Goal: Task Accomplishment & Management: Manage account settings

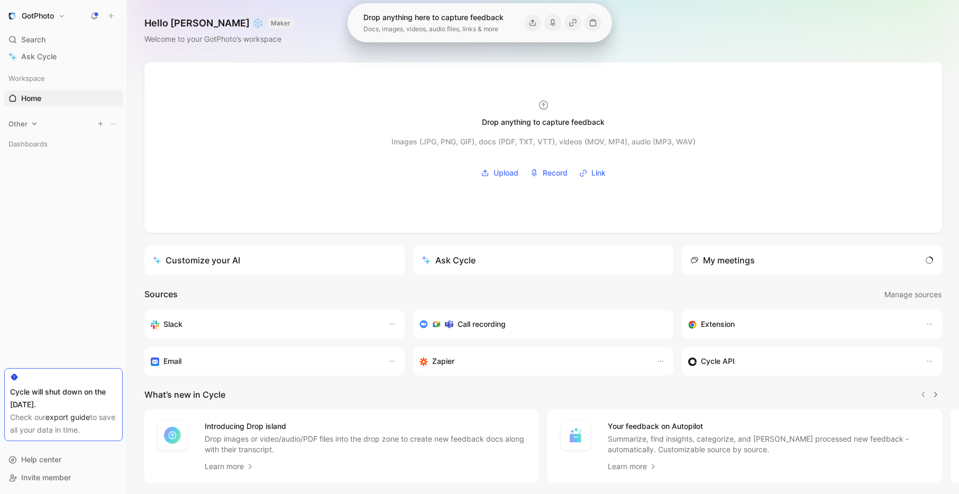
click at [33, 125] on icon at bounding box center [34, 123] width 7 height 7
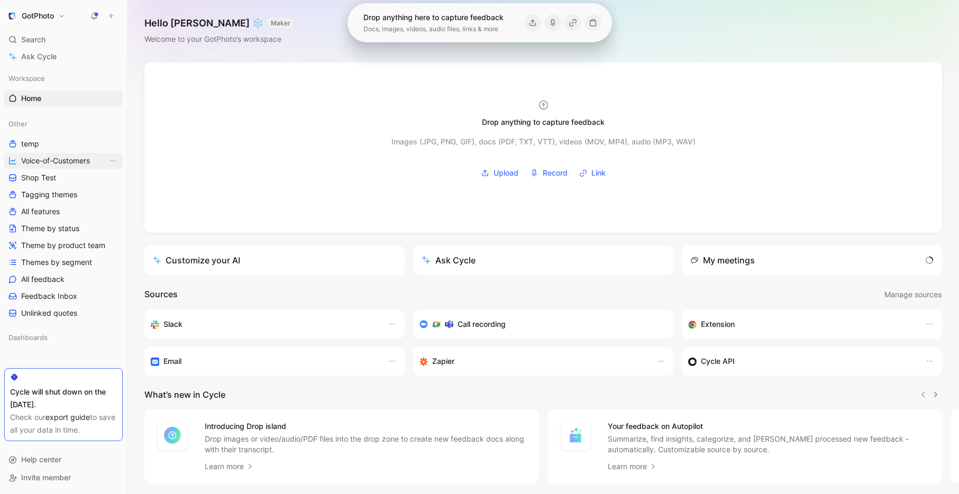
click at [61, 158] on span "Voice-of-Customers" at bounding box center [55, 161] width 69 height 11
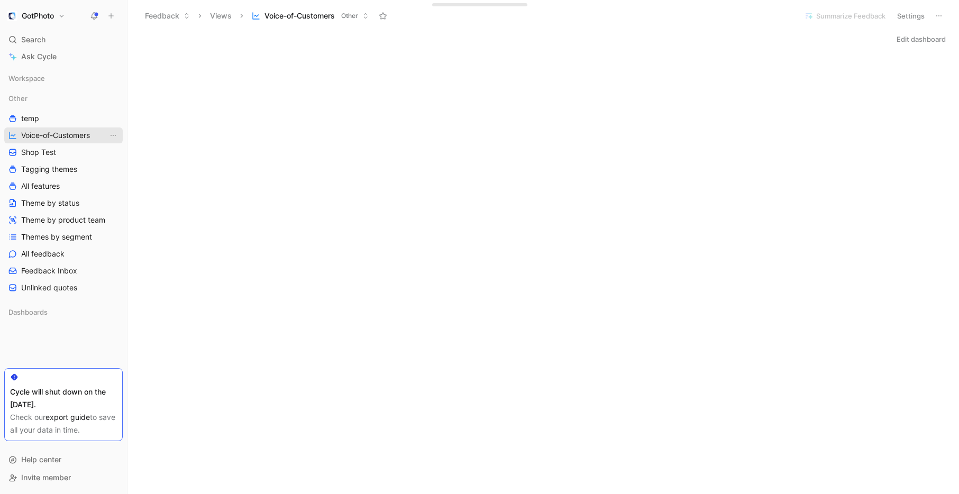
click at [63, 135] on span "Voice-of-Customers" at bounding box center [55, 135] width 69 height 11
click at [38, 255] on span "All feedback" at bounding box center [42, 254] width 43 height 11
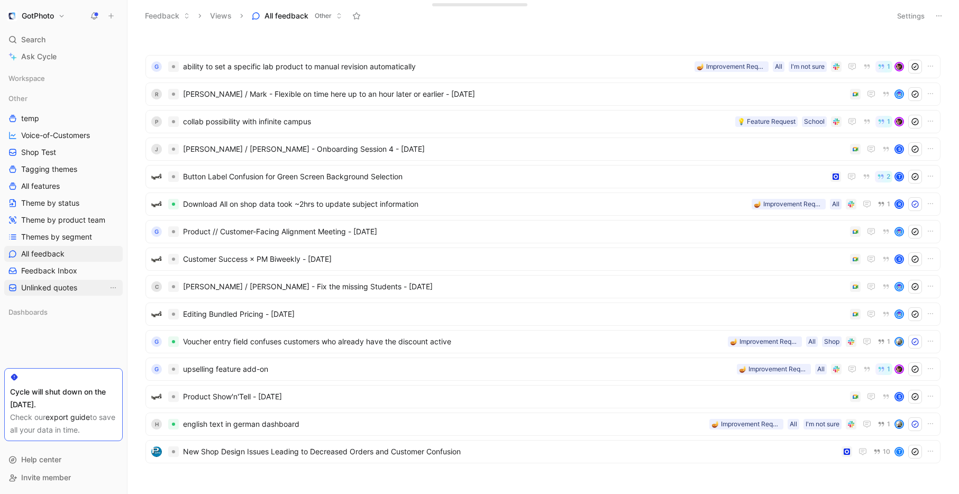
click at [42, 288] on span "Unlinked quotes" at bounding box center [49, 287] width 56 height 11
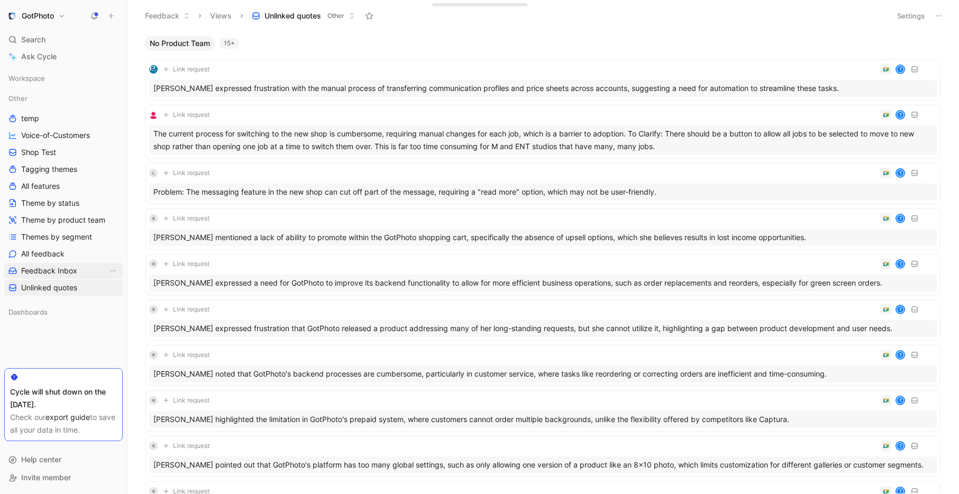
click at [41, 271] on span "Feedback Inbox" at bounding box center [49, 271] width 56 height 11
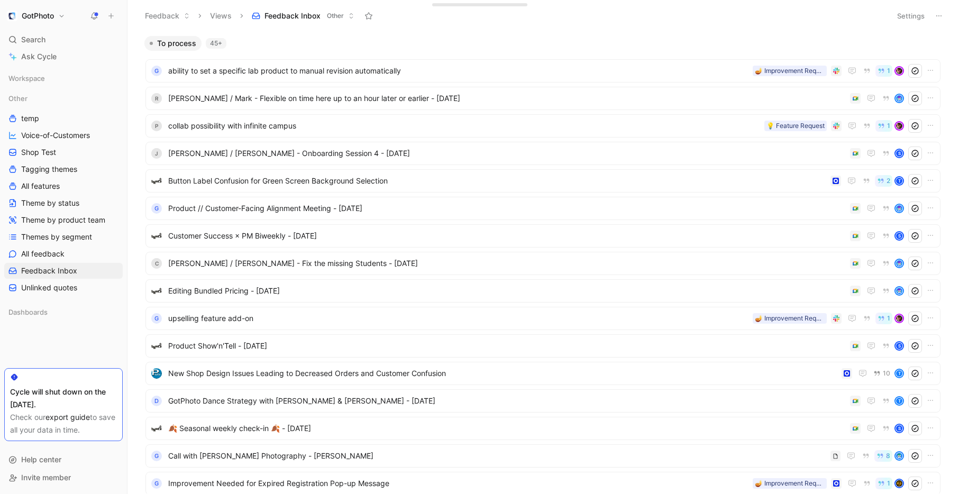
click at [50, 14] on h1 "GotPhoto" at bounding box center [38, 16] width 32 height 10
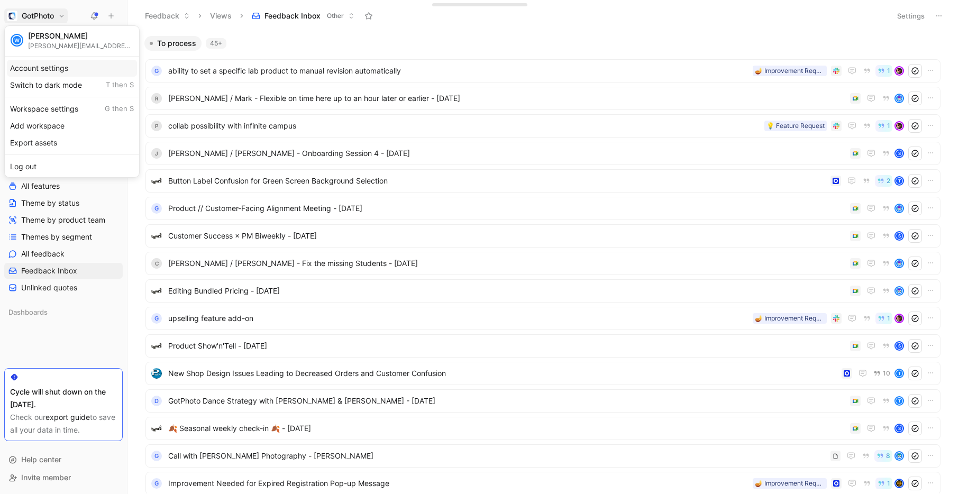
click at [44, 67] on div "Account settings" at bounding box center [72, 68] width 130 height 17
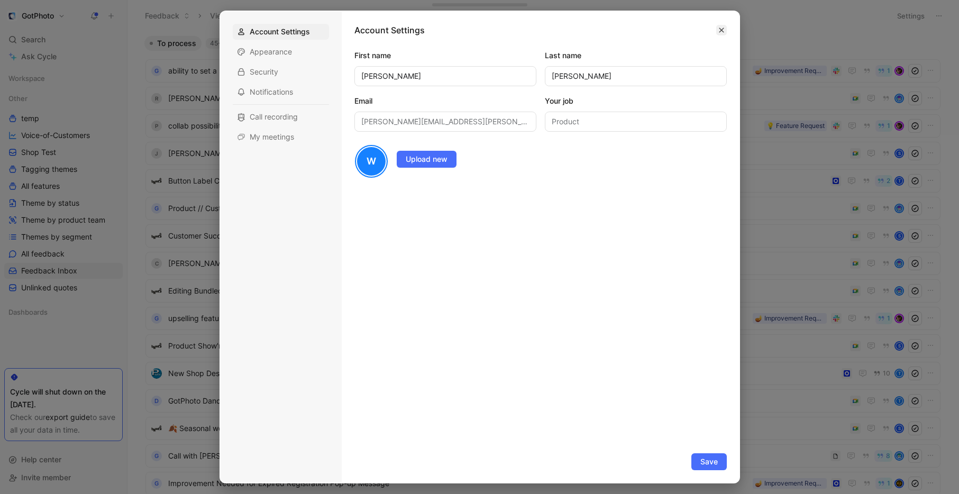
click at [725, 27] on button "button" at bounding box center [721, 30] width 11 height 11
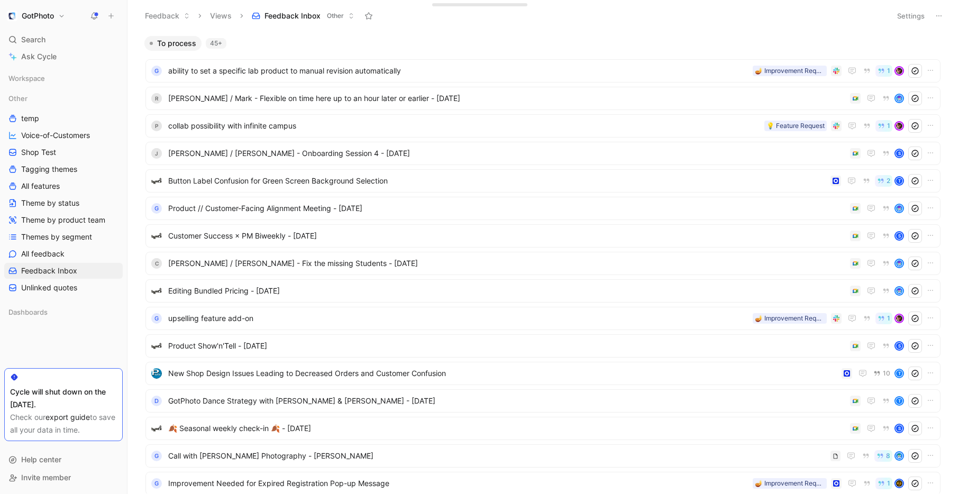
click at [48, 13] on h1 "GotPhoto" at bounding box center [38, 16] width 32 height 10
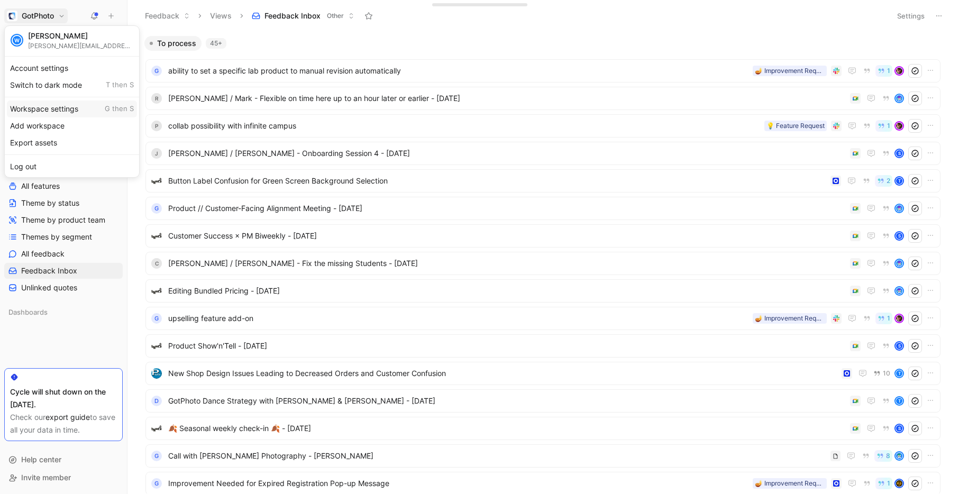
click at [53, 109] on div "Workspace settings G then S" at bounding box center [72, 108] width 130 height 17
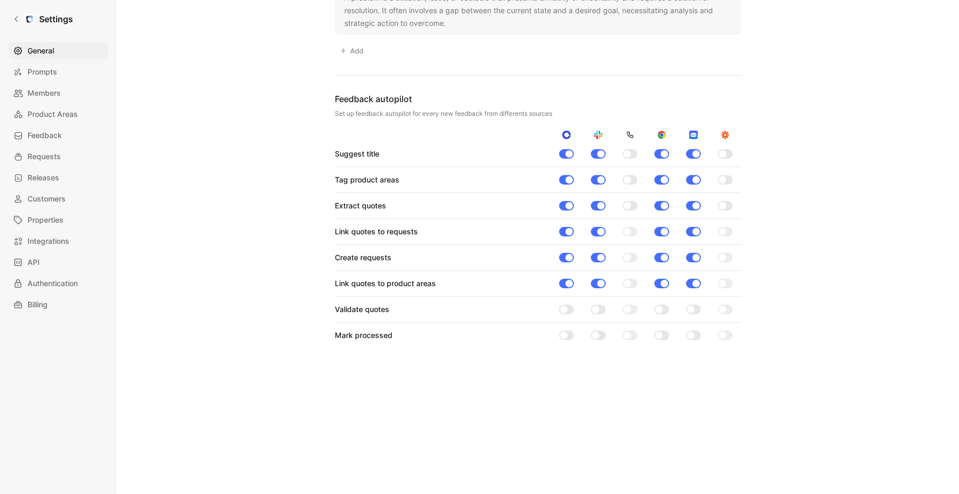
scroll to position [938, 0]
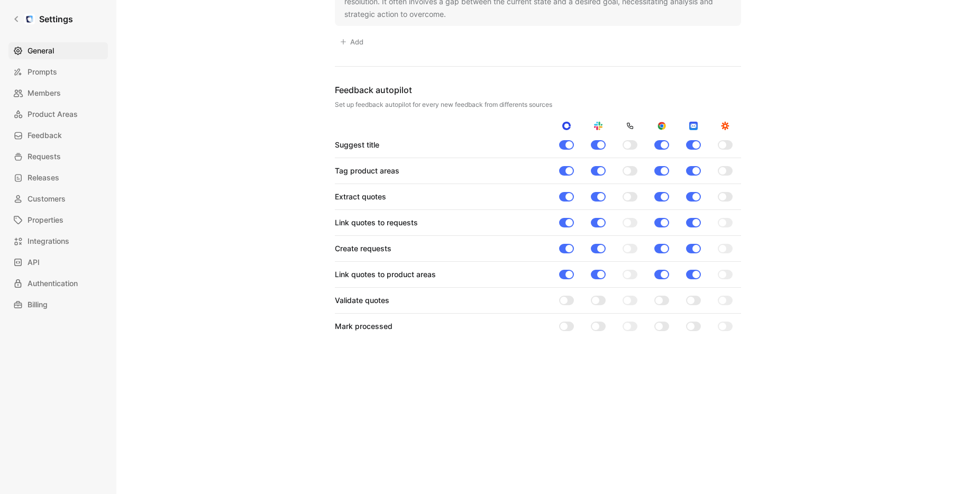
click at [570, 327] on div at bounding box center [566, 327] width 15 height 10
click at [0, 0] on input "checkbox" at bounding box center [0, 0] width 0 height 0
click at [602, 329] on div at bounding box center [598, 327] width 15 height 10
click at [0, 0] on input "checkbox" at bounding box center [0, 0] width 0 height 0
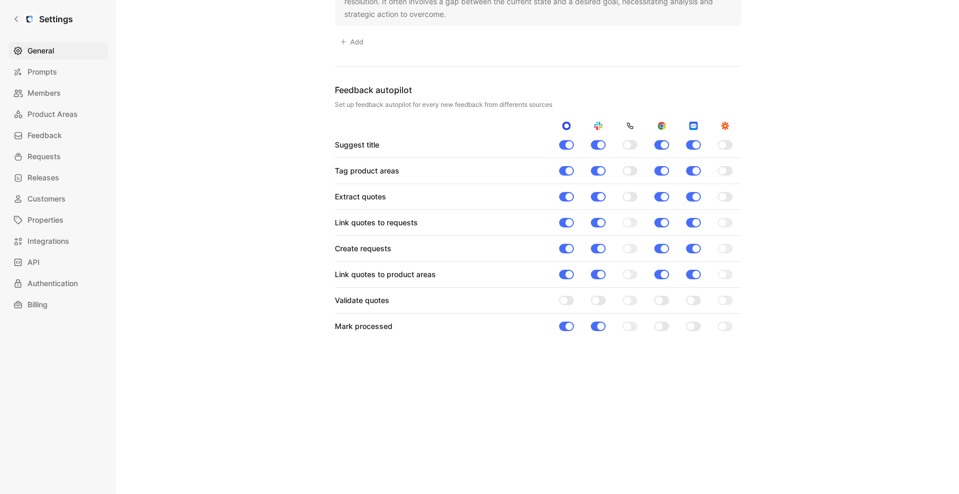
click at [670, 328] on div at bounding box center [662, 327] width 32 height 10
click at [663, 323] on div at bounding box center [661, 327] width 15 height 10
click at [0, 0] on input "checkbox" at bounding box center [0, 0] width 0 height 0
click at [698, 327] on div at bounding box center [693, 327] width 15 height 10
click at [0, 0] on input "checkbox" at bounding box center [0, 0] width 0 height 0
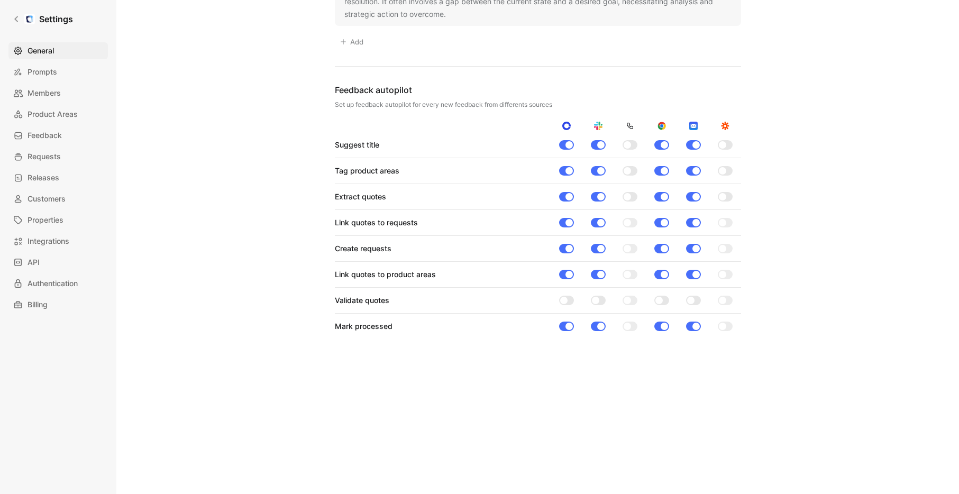
click at [17, 18] on icon at bounding box center [16, 18] width 7 height 7
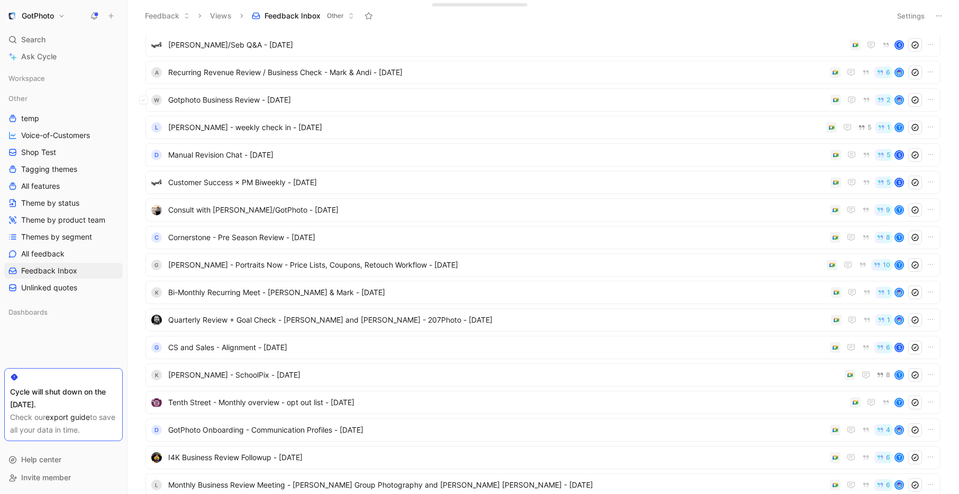
scroll to position [1651, 0]
click at [61, 17] on button "GotPhoto" at bounding box center [35, 15] width 63 height 15
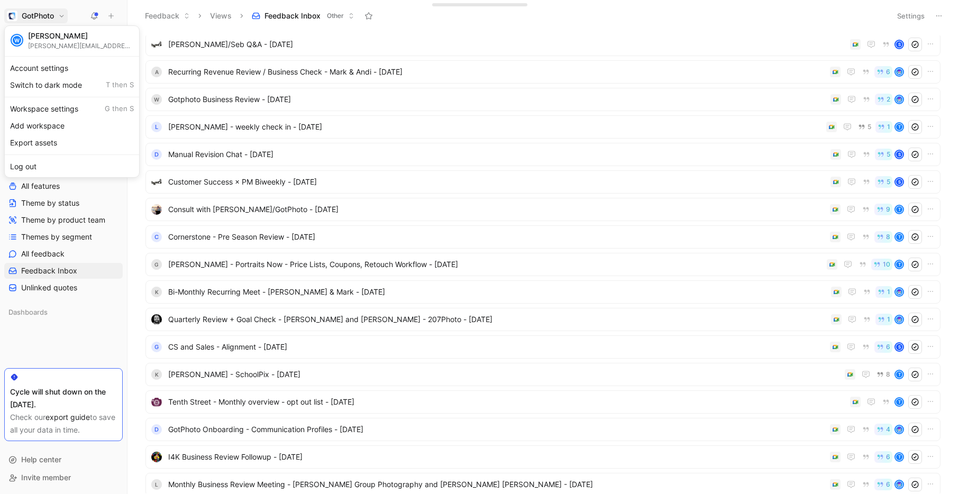
click at [388, 170] on div at bounding box center [479, 247] width 959 height 494
